Goal: Find specific page/section: Find specific page/section

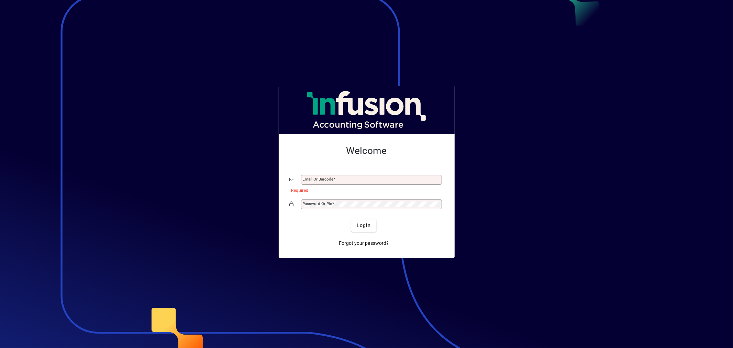
click at [361, 150] on div "Email or Barcode" at bounding box center [371, 180] width 141 height 10
drag, startPoint x: 356, startPoint y: 178, endPoint x: 356, endPoint y: 181, distance: 3.5
click at [356, 150] on input "Email or Barcode" at bounding box center [372, 179] width 139 height 5
type input "**********"
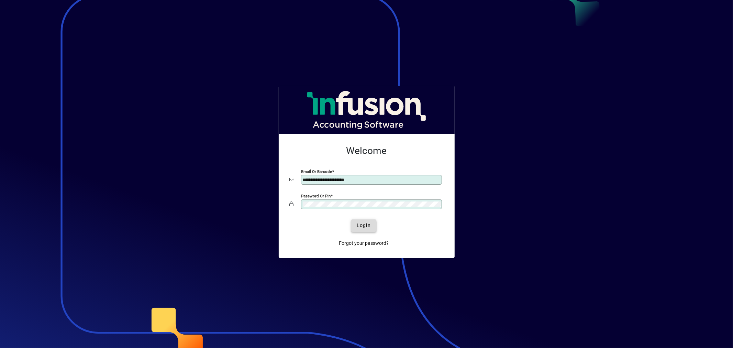
click at [365, 150] on span "Login" at bounding box center [364, 225] width 14 height 7
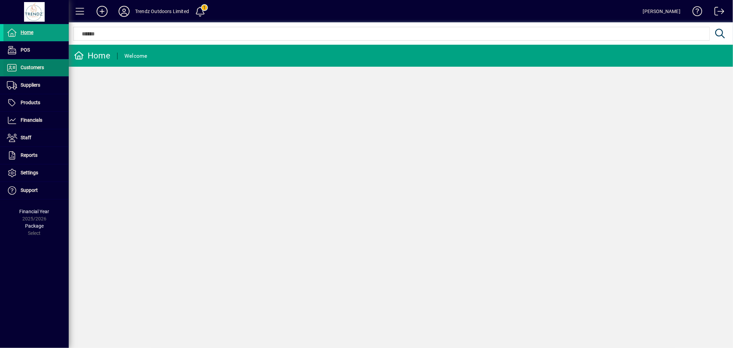
click at [44, 72] on span at bounding box center [35, 67] width 65 height 16
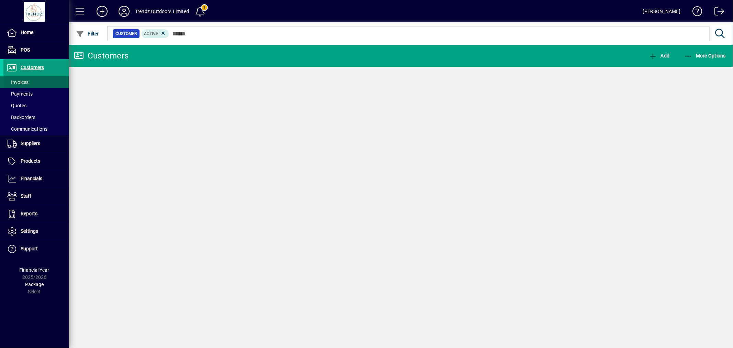
click at [33, 80] on span at bounding box center [35, 82] width 65 height 16
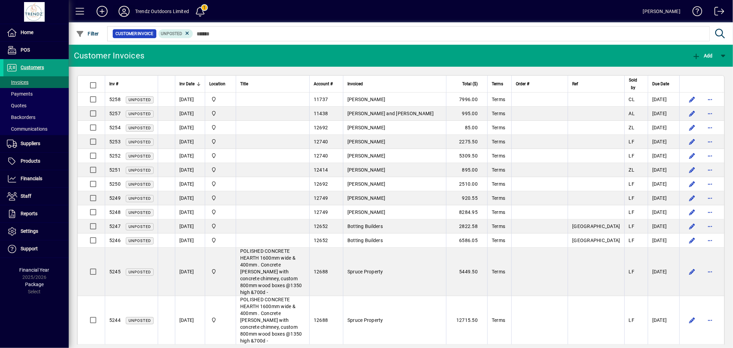
click at [127, 12] on icon at bounding box center [124, 11] width 14 height 11
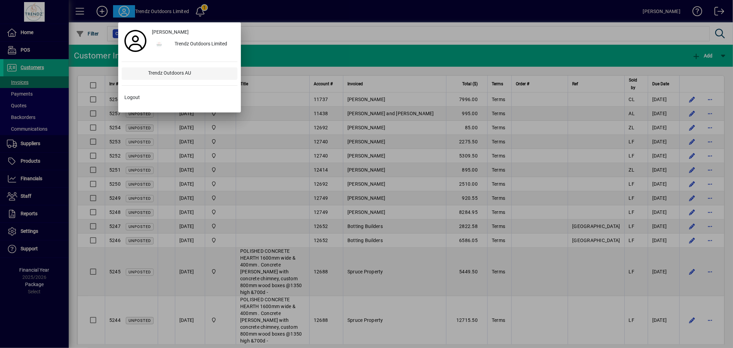
click at [164, 76] on div "Trendz Outdoors AU" at bounding box center [190, 73] width 94 height 12
